Goal: Find specific page/section: Find specific page/section

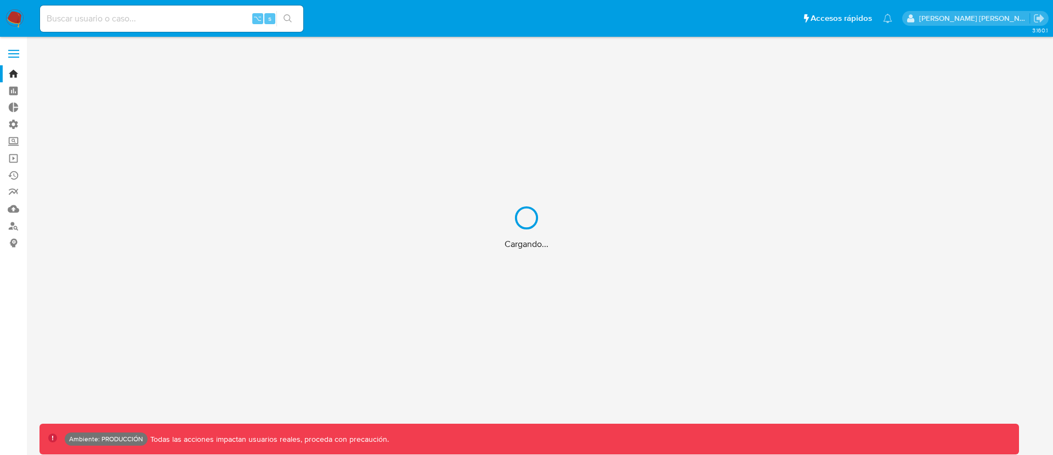
click at [123, 13] on div "Cargando..." at bounding box center [526, 227] width 1053 height 455
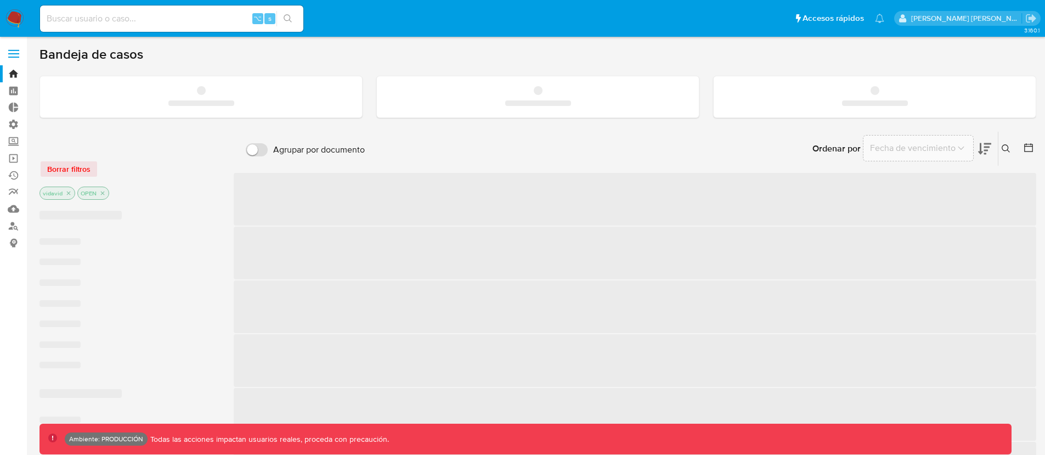
click at [128, 16] on input at bounding box center [171, 19] width 263 height 14
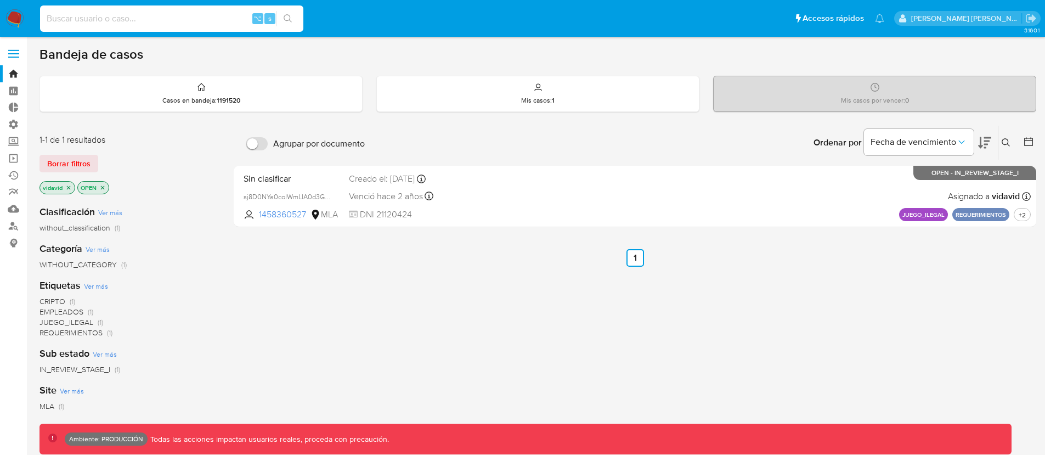
paste input "287344946"
type input "287344946"
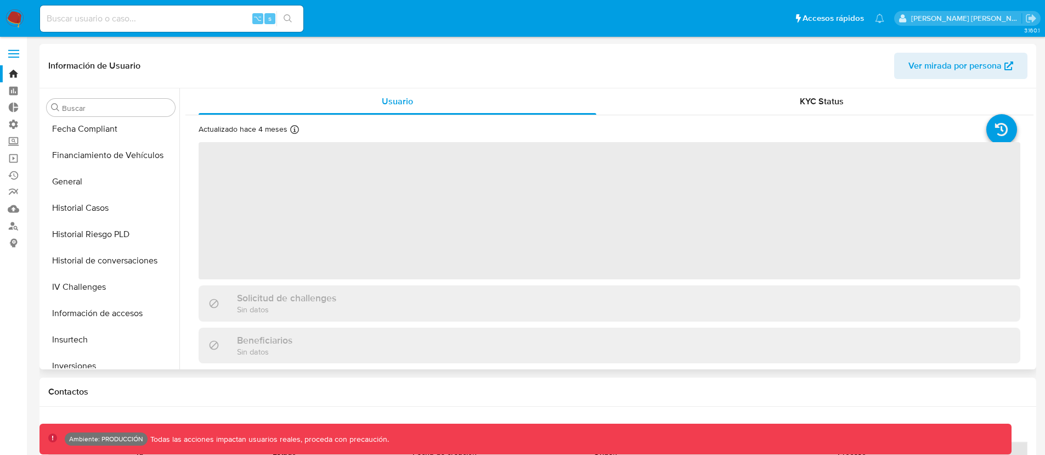
scroll to position [341, 0]
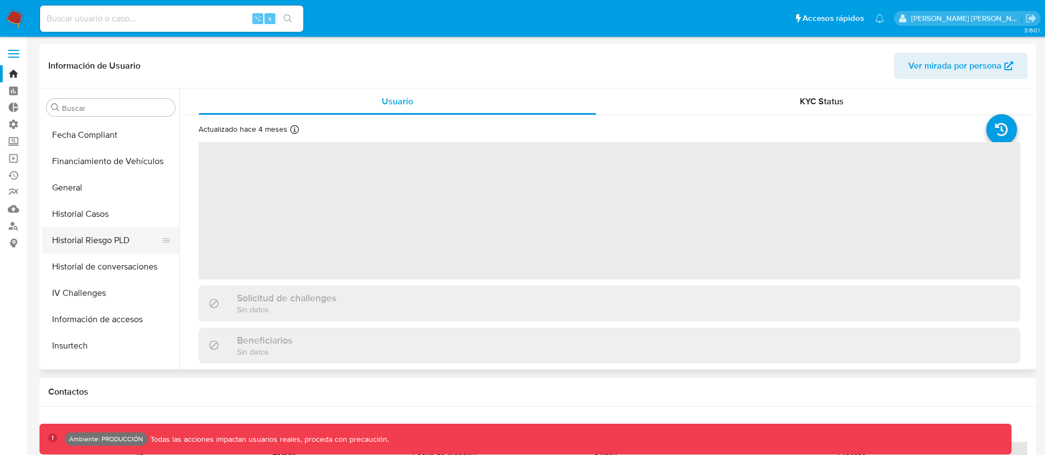
select select "10"
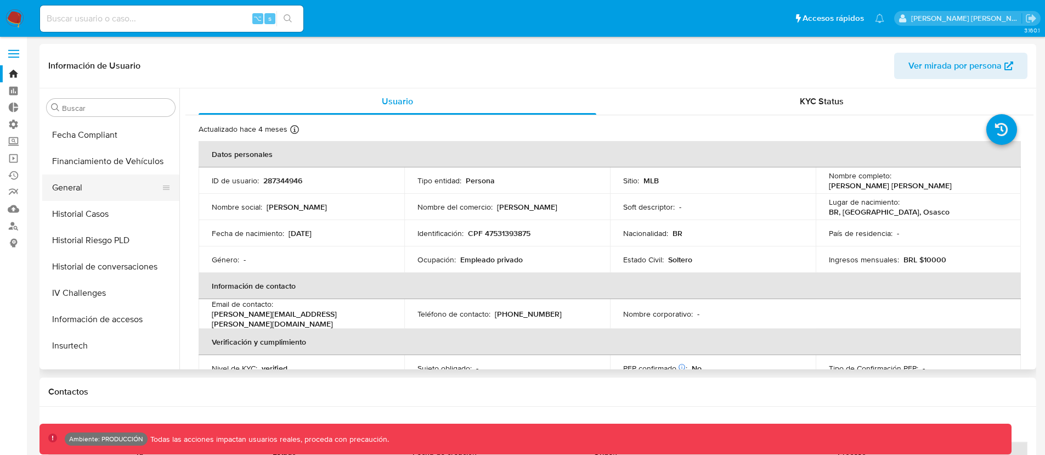
click at [88, 190] on button "General" at bounding box center [106, 187] width 128 height 26
